Goal: Navigation & Orientation: Find specific page/section

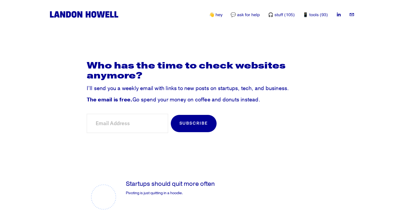
click at [77, 13] on img at bounding box center [84, 14] width 71 height 9
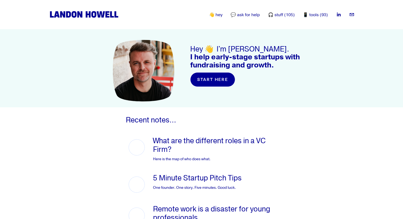
click at [288, 15] on link "🎧 stuff (105)" at bounding box center [281, 15] width 27 height 6
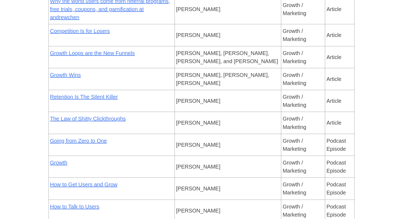
scroll to position [1332, 0]
